Goal: Information Seeking & Learning: Learn about a topic

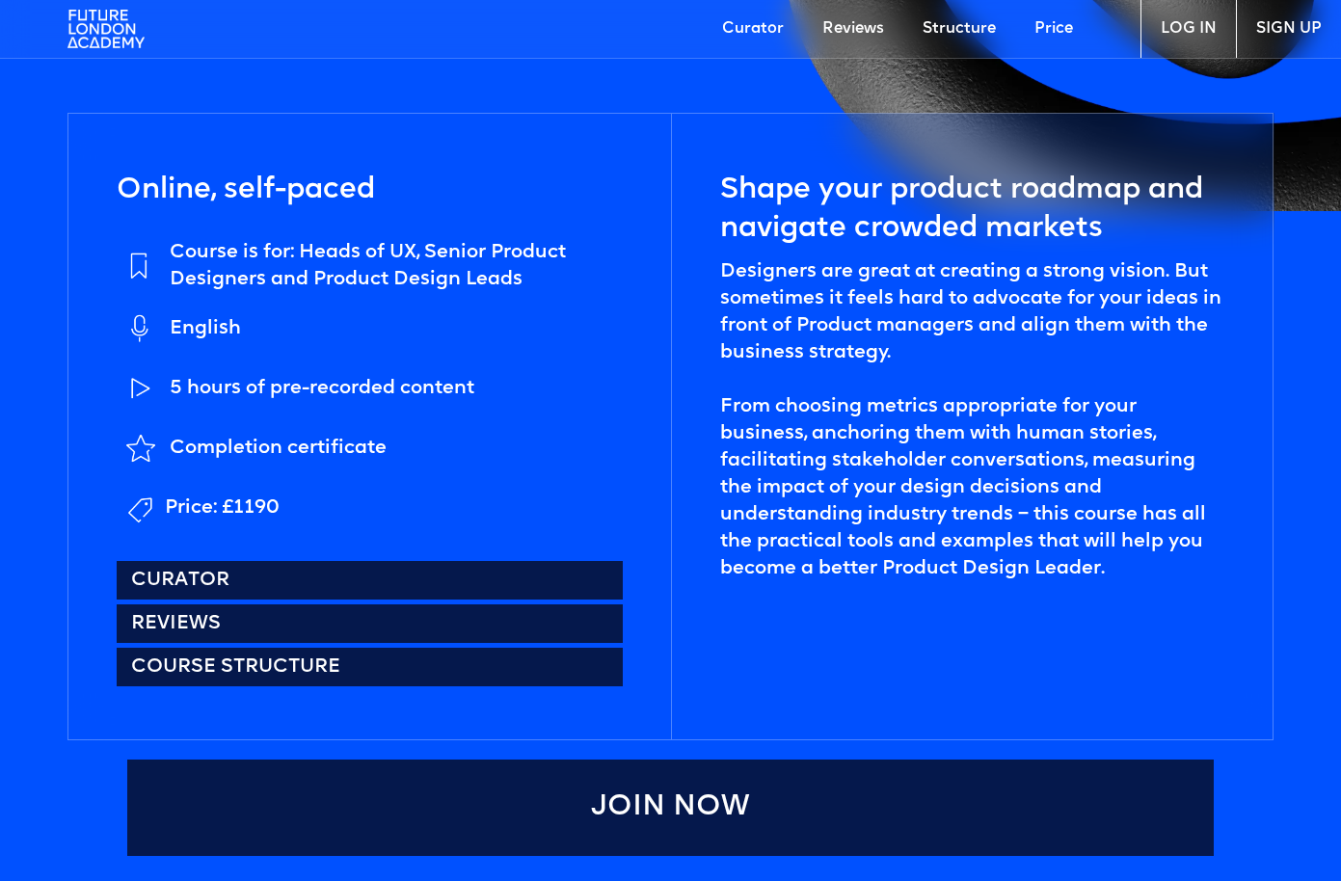
scroll to position [897, 0]
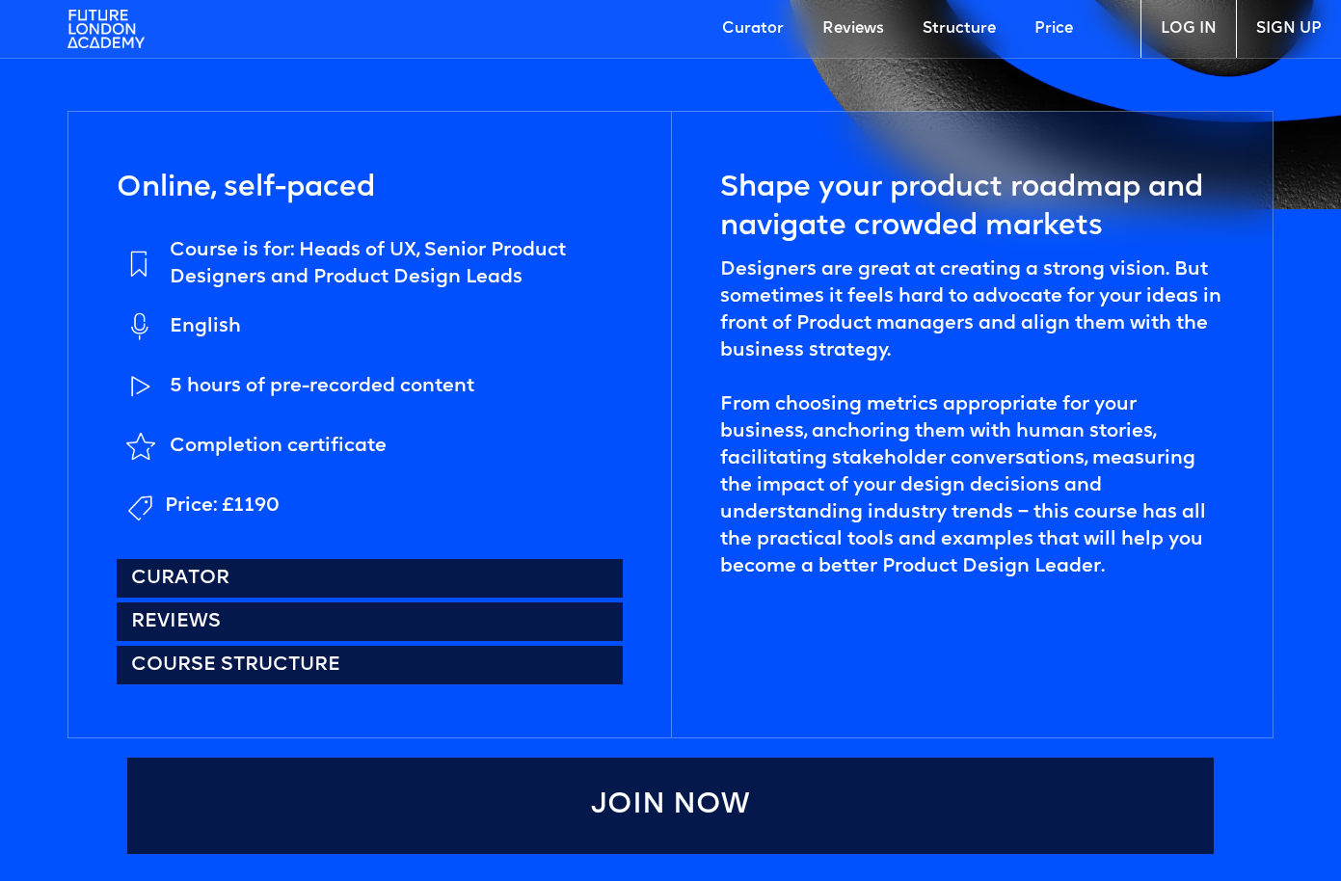
click at [902, 529] on div "Designers are great at creating a strong vision. But sometimes it feels hard to…" at bounding box center [972, 418] width 505 height 324
click at [880, 522] on div "Designers are great at creating a strong vision. But sometimes it feels hard to…" at bounding box center [972, 418] width 505 height 324
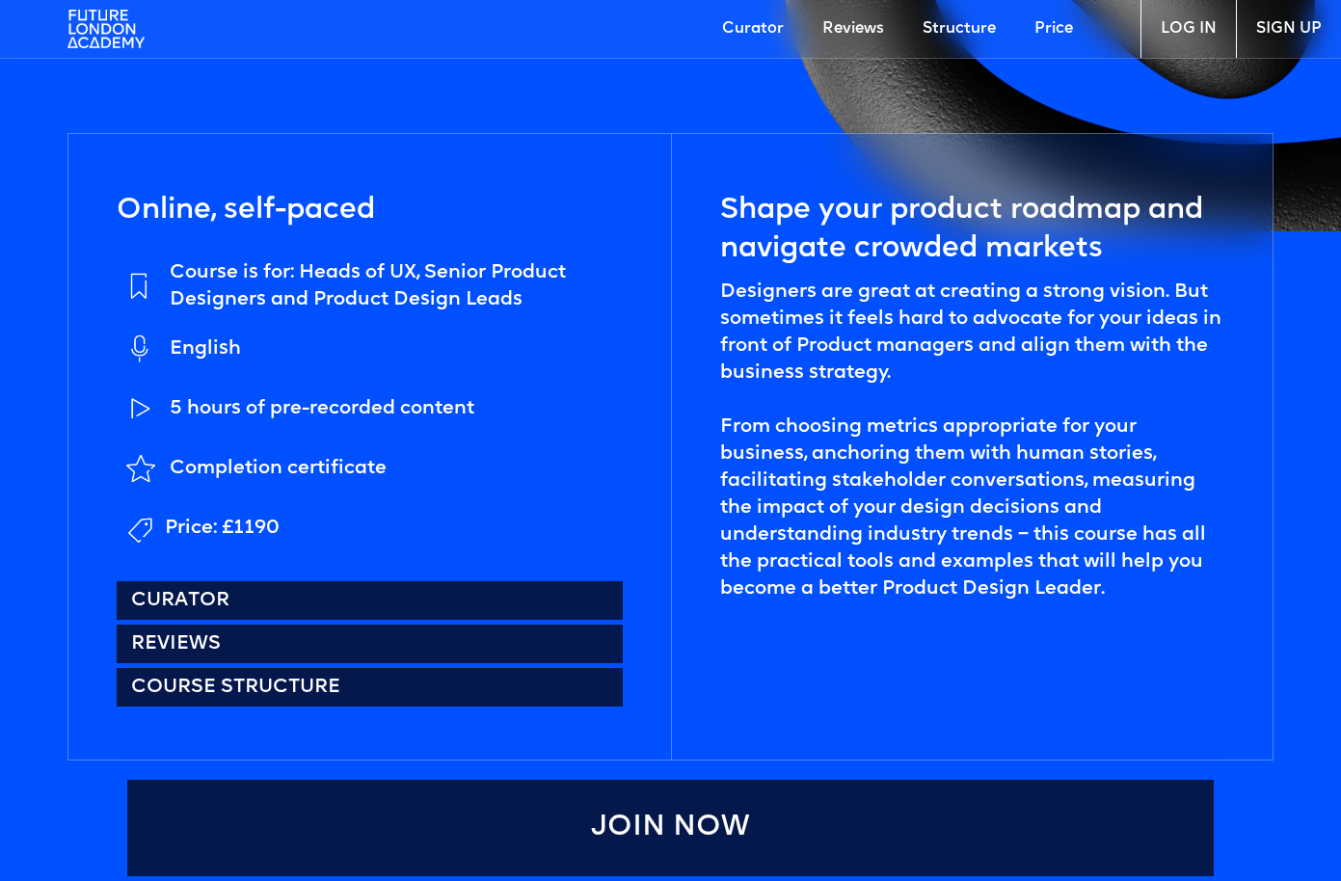
scroll to position [810, 0]
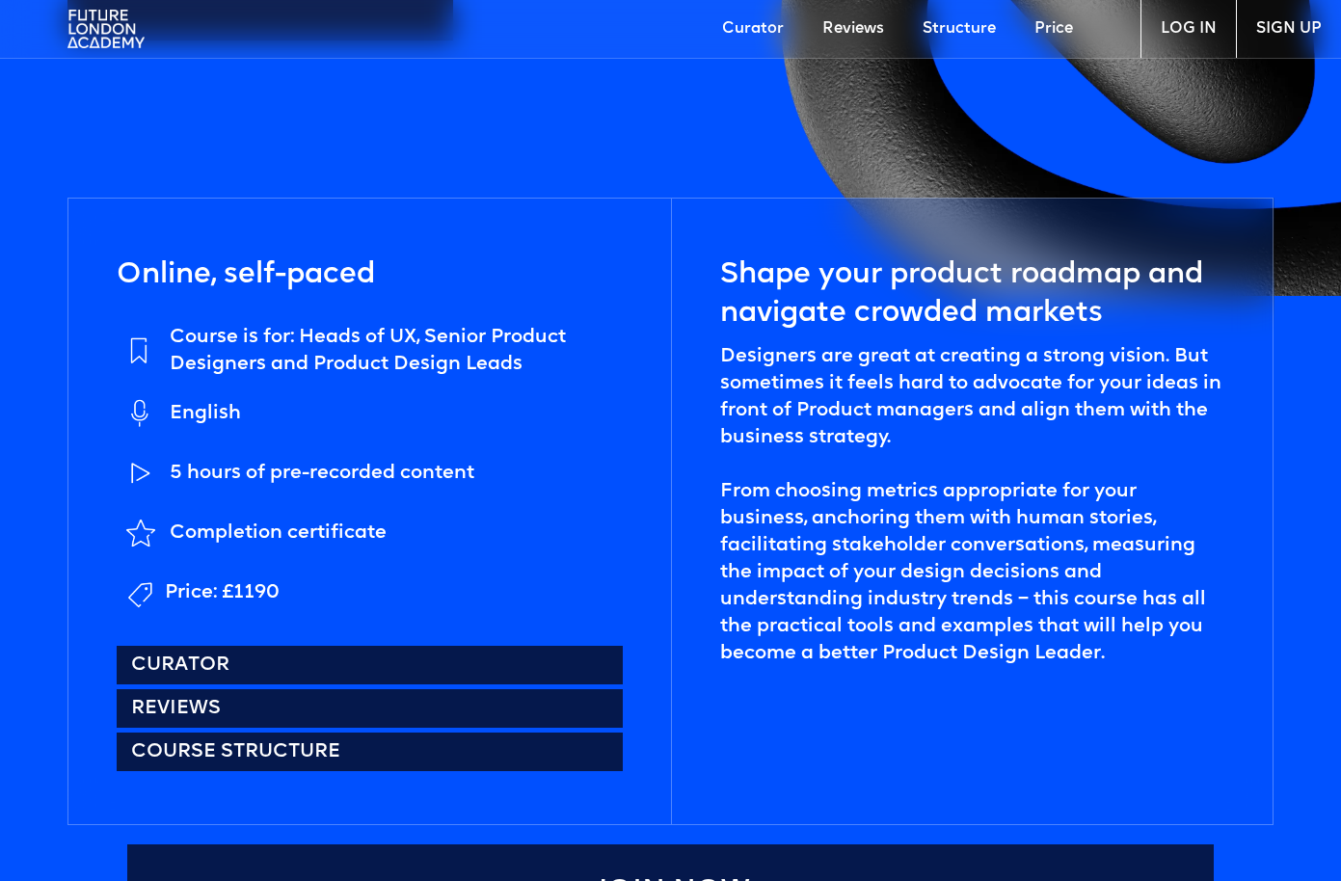
click at [865, 566] on div "Designers are great at creating a strong vision. But sometimes it feels hard to…" at bounding box center [972, 505] width 505 height 324
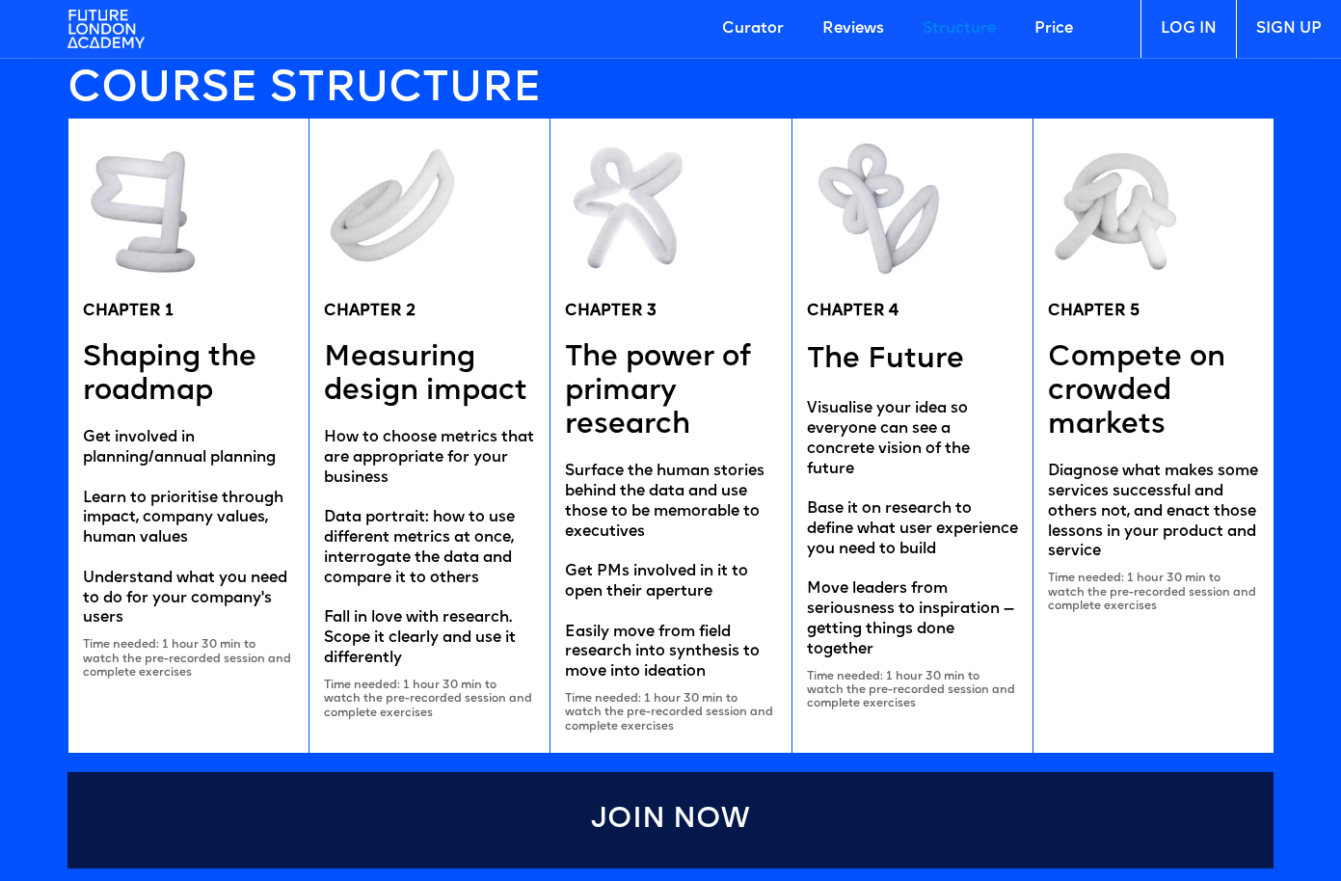
scroll to position [3826, 0]
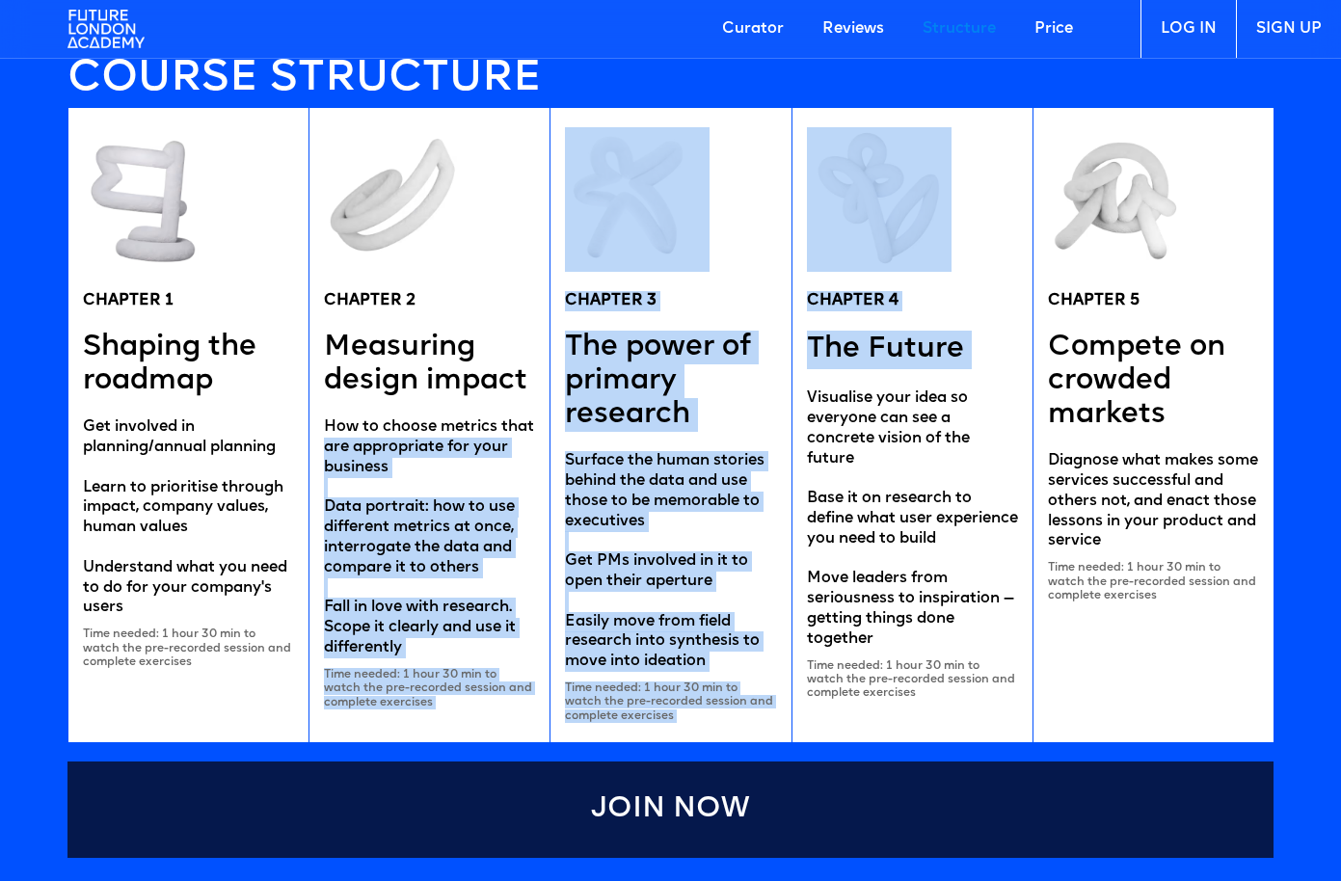
drag, startPoint x: 793, startPoint y: 405, endPoint x: 534, endPoint y: 417, distance: 259.6
click at [534, 417] on div "CHAPTER 1 Shaping the roadmap Get involved in planning/annual planning Learn to…" at bounding box center [670, 425] width 1207 height 634
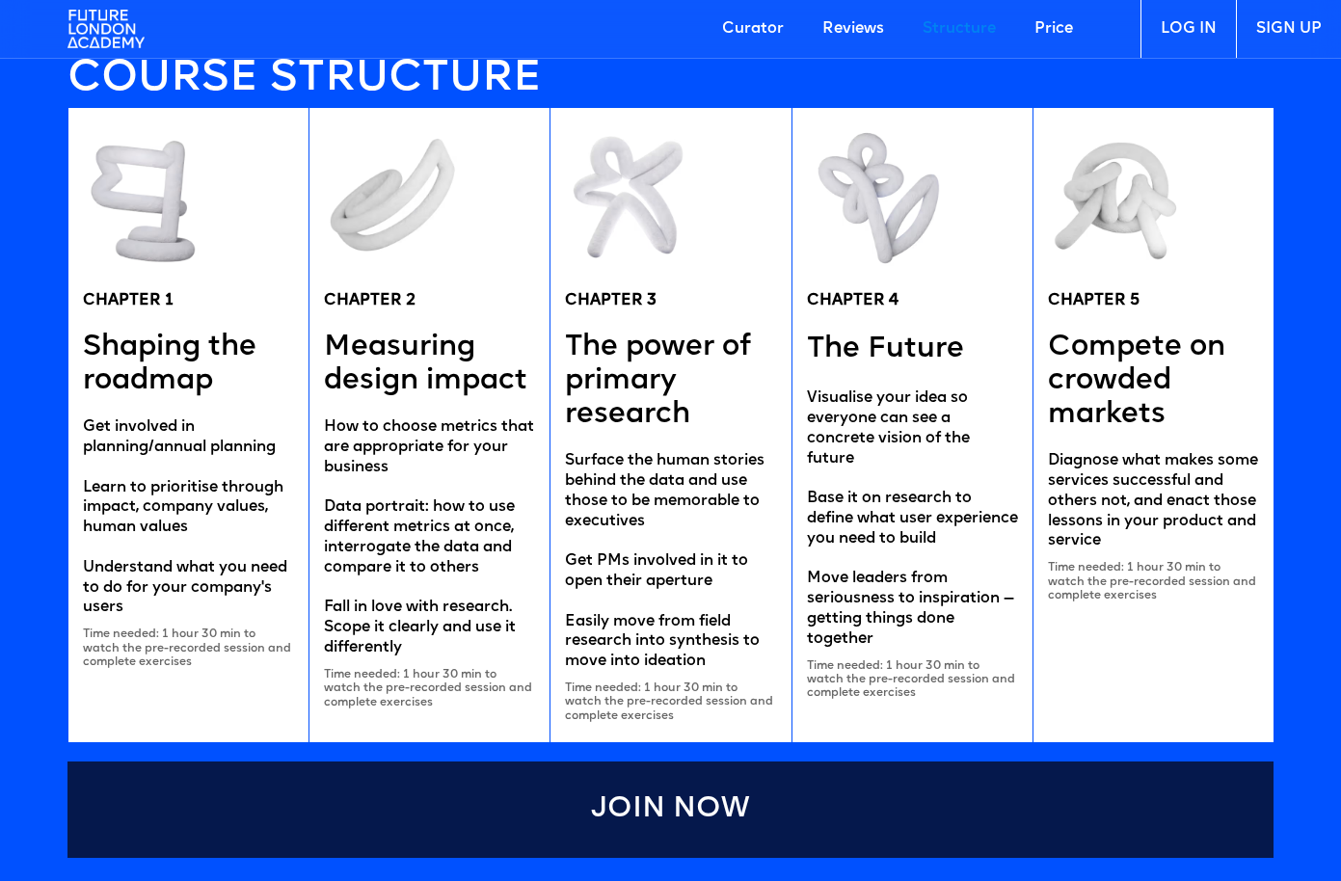
click at [541, 415] on div "CHAPTER 2 Measuring design impact How to choose metrics that are appropriate fo…" at bounding box center [428, 425] width 241 height 634
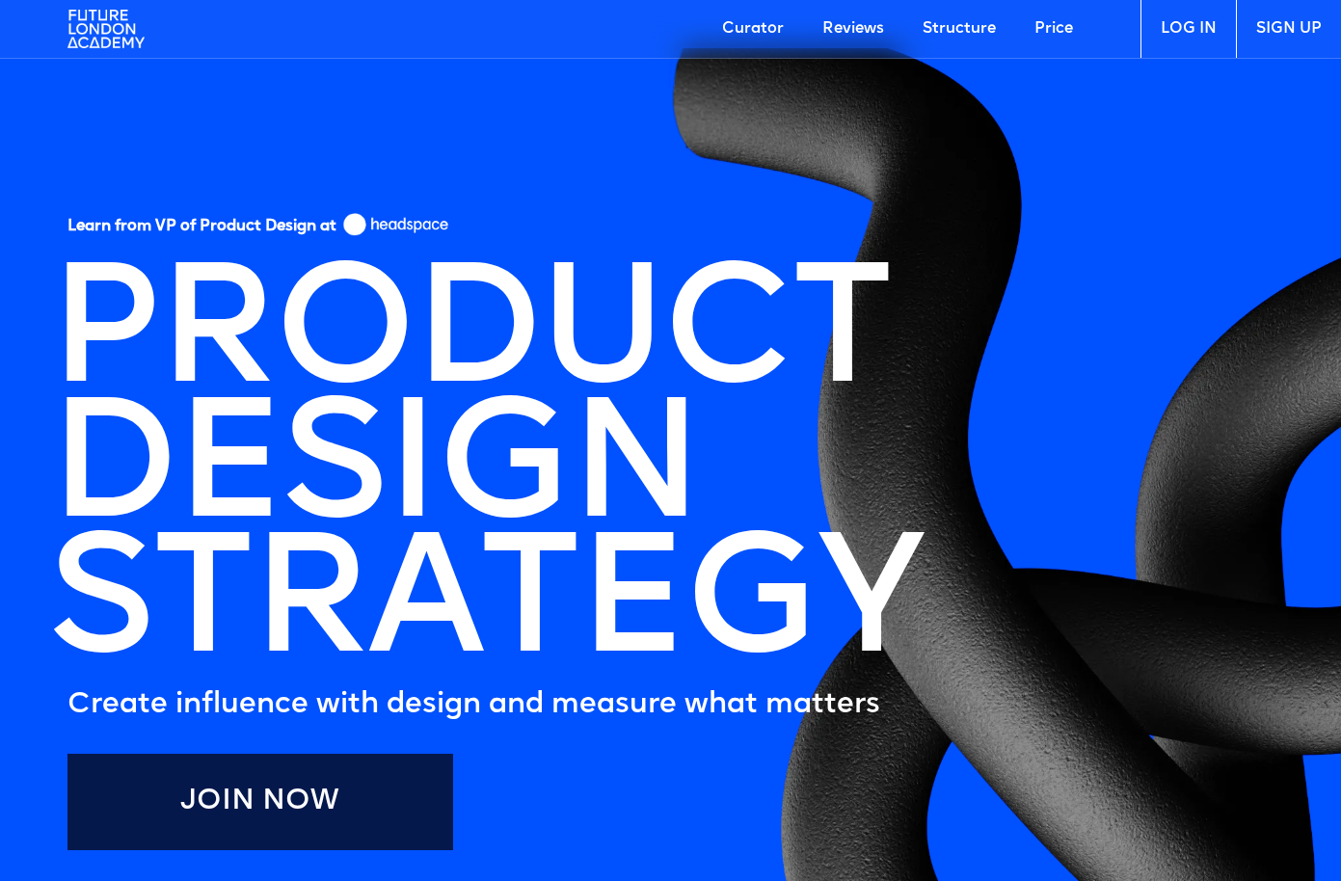
scroll to position [0, 0]
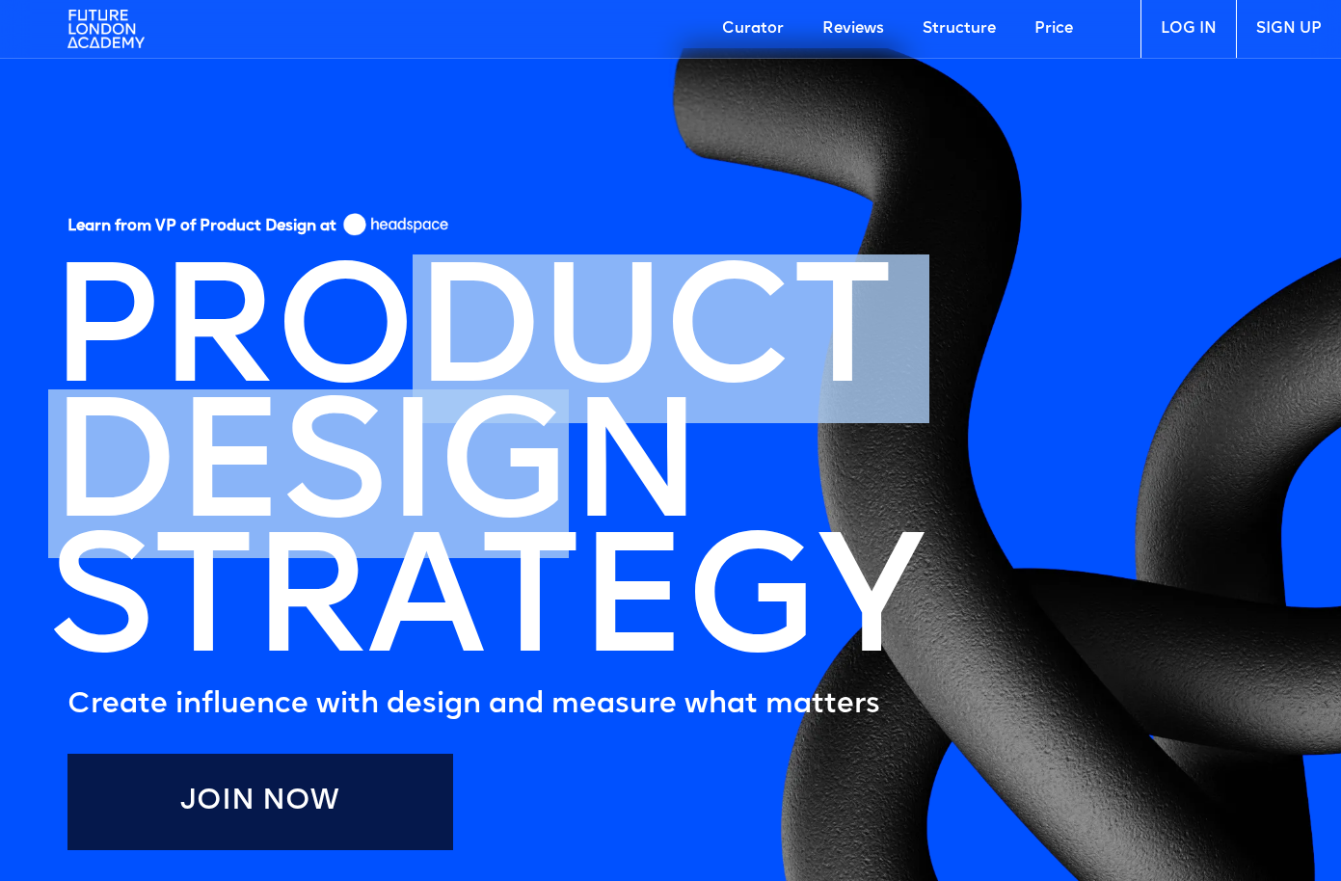
drag, startPoint x: 383, startPoint y: 355, endPoint x: 537, endPoint y: 519, distance: 225.0
click at [537, 519] on section "Learn from VP of Product Design at PRODUCT DESIGN STRATEGY Create influence wit…" at bounding box center [670, 577] width 1341 height 1058
click at [527, 507] on h1 "DESIGN" at bounding box center [374, 474] width 652 height 135
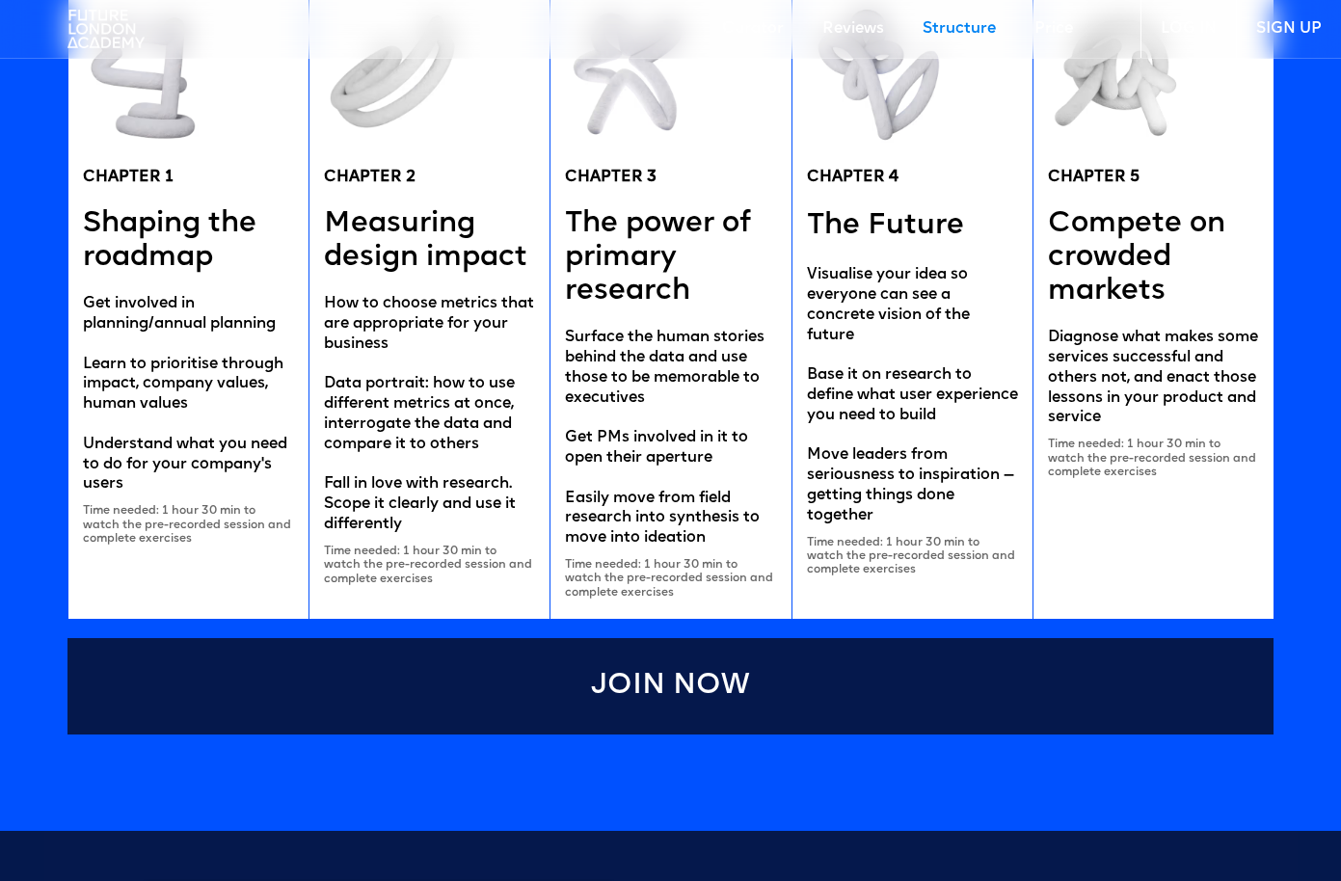
scroll to position [3940, 0]
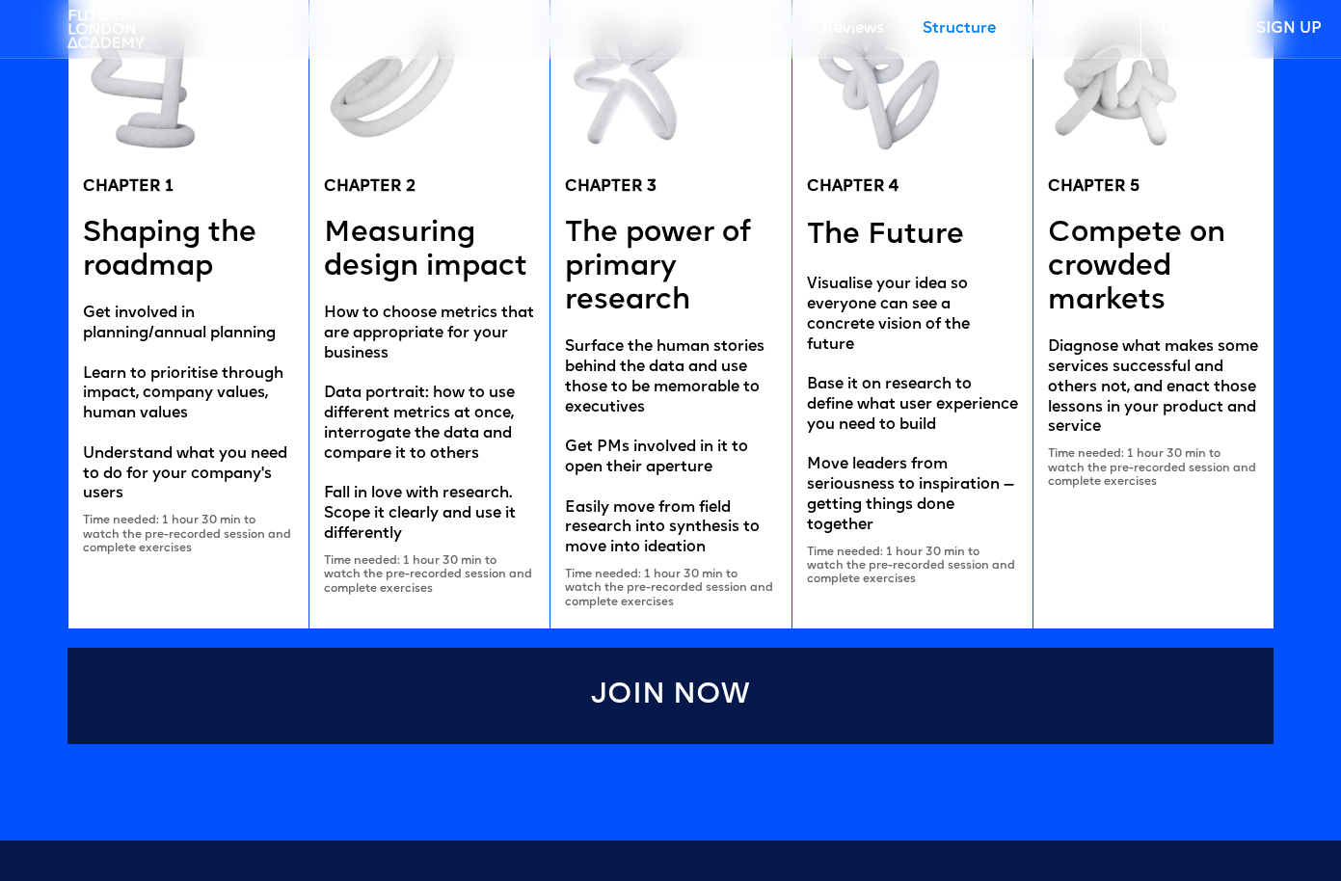
drag, startPoint x: 674, startPoint y: 359, endPoint x: 915, endPoint y: 346, distance: 241.3
click at [915, 346] on div "CHAPTER 1 Shaping the roadmap Get involved in planning/annual planning Learn to…" at bounding box center [670, 311] width 1207 height 634
click at [1046, 291] on div "CHAPTER 5 Compete on crowded markets Diagnose what makes some services successf…" at bounding box center [1152, 311] width 241 height 634
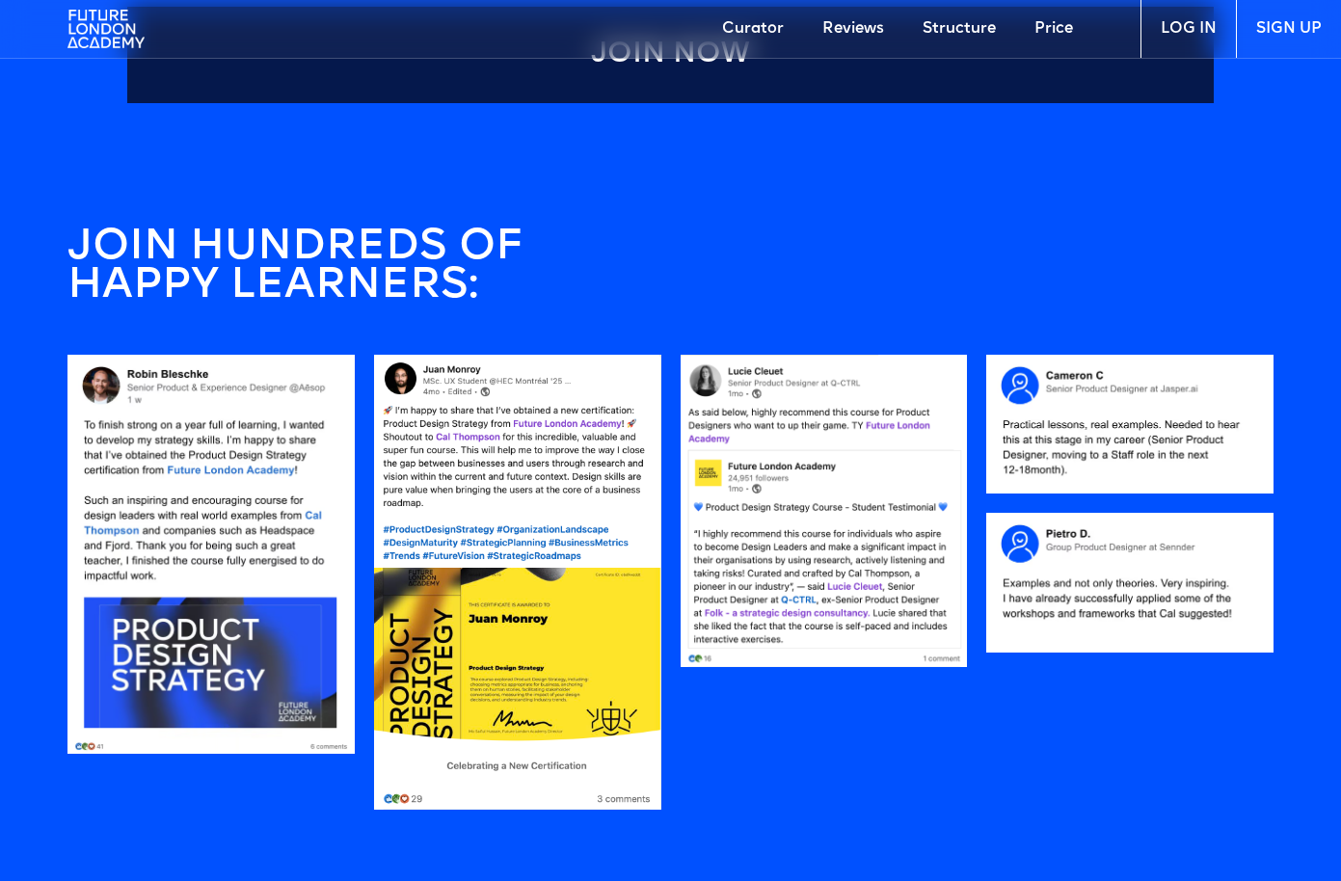
scroll to position [1553, 0]
